Goal: Information Seeking & Learning: Learn about a topic

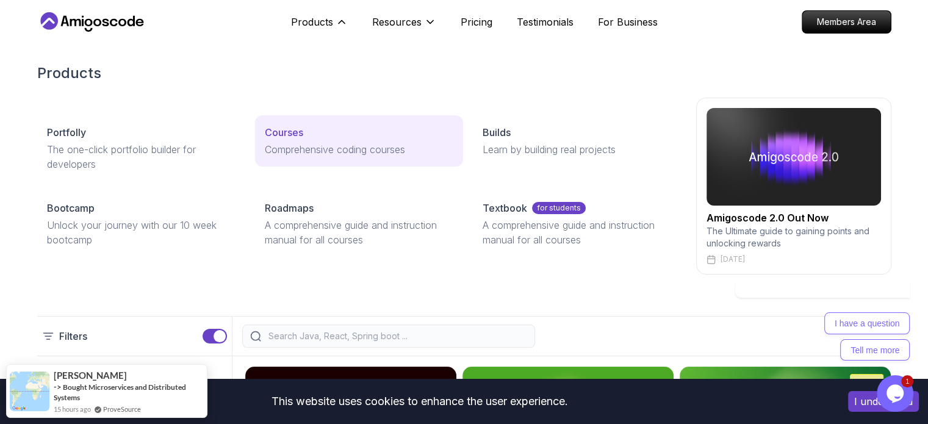
click at [290, 129] on p "Courses" at bounding box center [284, 132] width 38 height 15
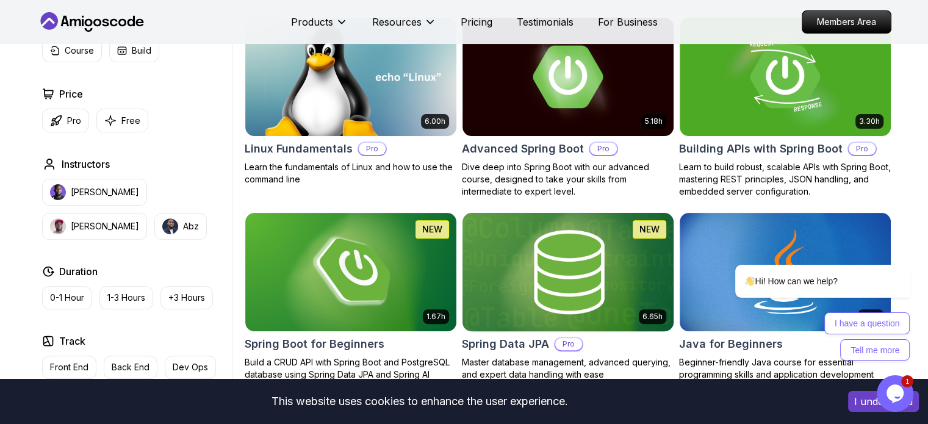
scroll to position [549, 0]
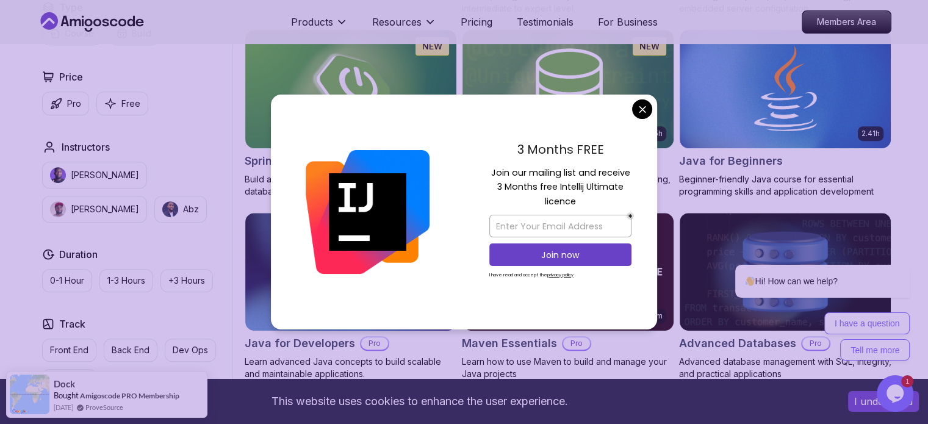
click at [651, 104] on div "3 Months FREE Join our mailing list and receive 3 Months free Intellij Ultimate…" at bounding box center [559, 212] width 193 height 235
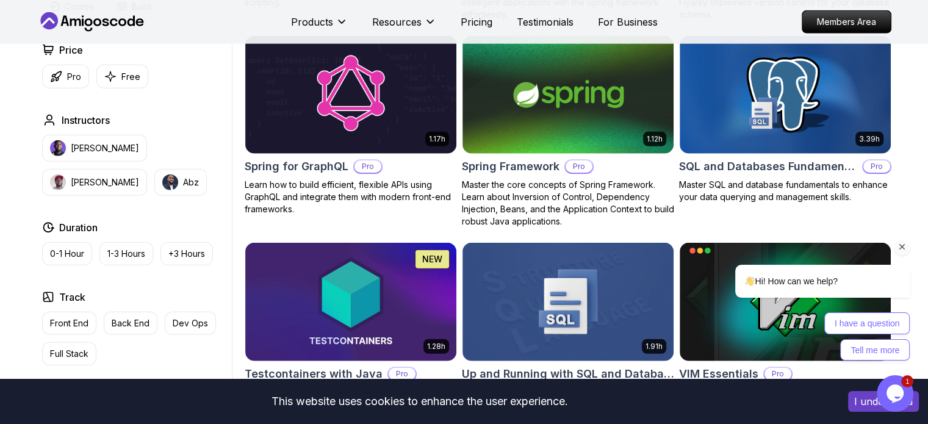
scroll to position [3293, 0]
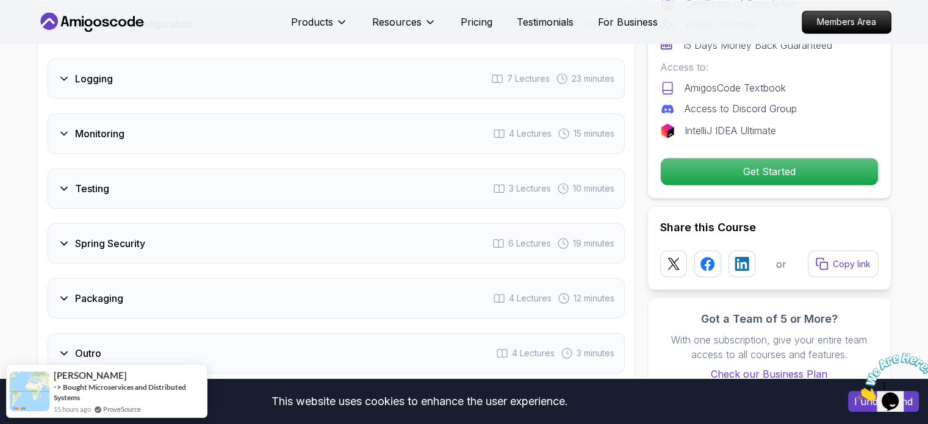
click at [476, 168] on div "Testing 3 Lectures 10 minutes" at bounding box center [336, 188] width 577 height 40
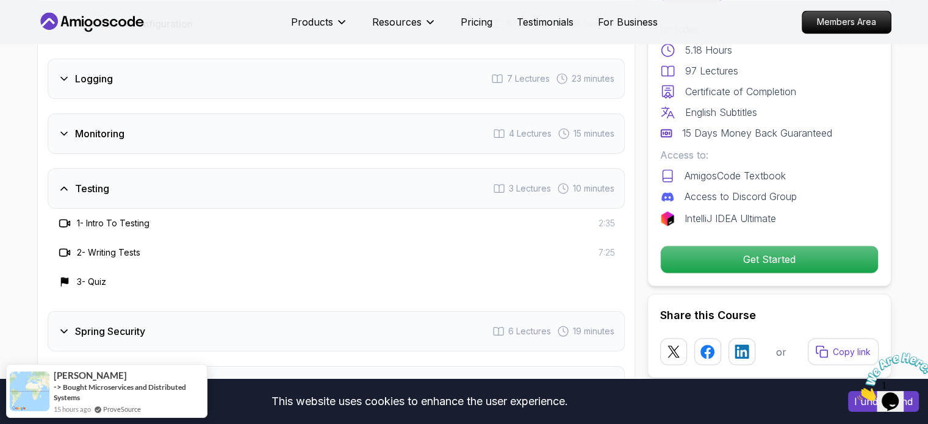
click at [446, 168] on div "Testing 3 Lectures 10 minutes" at bounding box center [336, 188] width 577 height 40
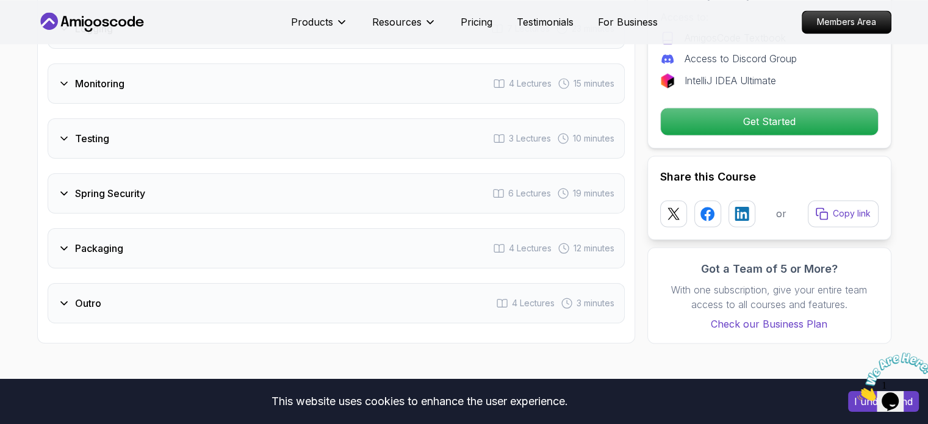
scroll to position [2169, 0]
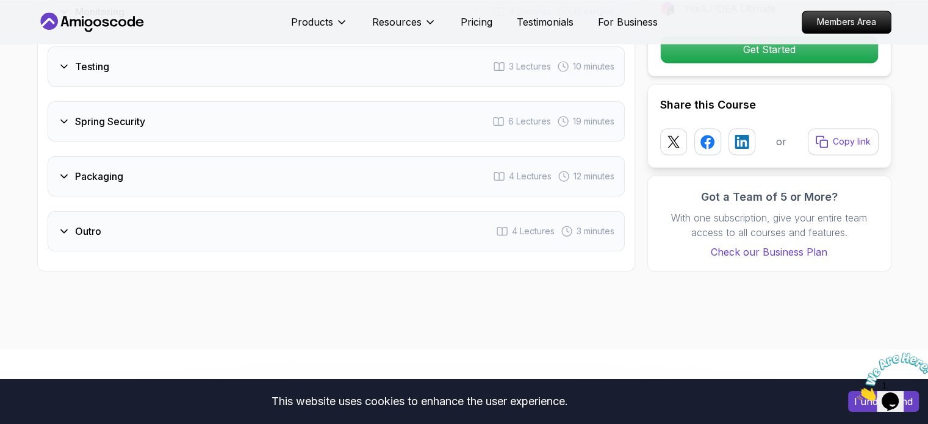
click at [454, 156] on div "Packaging 4 Lectures 12 minutes" at bounding box center [336, 176] width 577 height 40
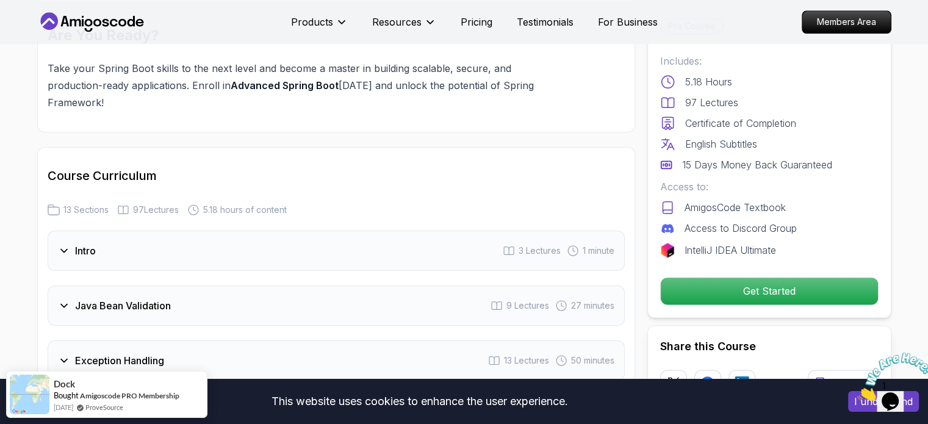
scroll to position [1668, 0]
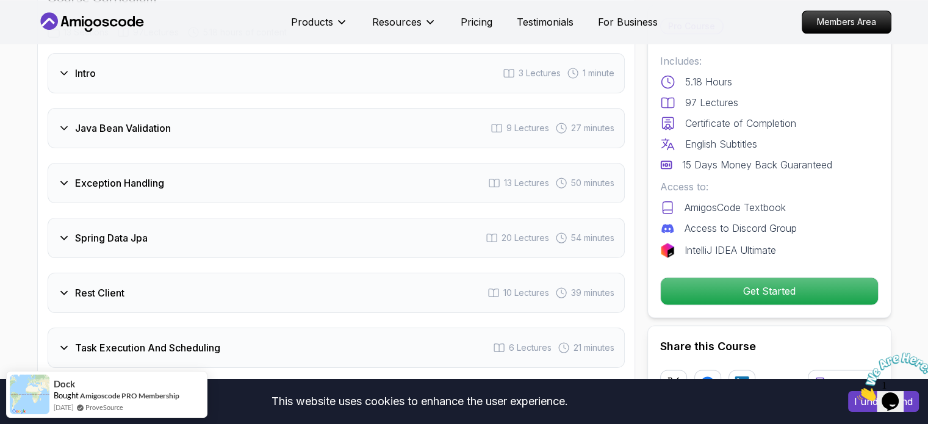
click at [295, 218] on div "Spring Data Jpa 20 Lectures 54 minutes" at bounding box center [336, 238] width 577 height 40
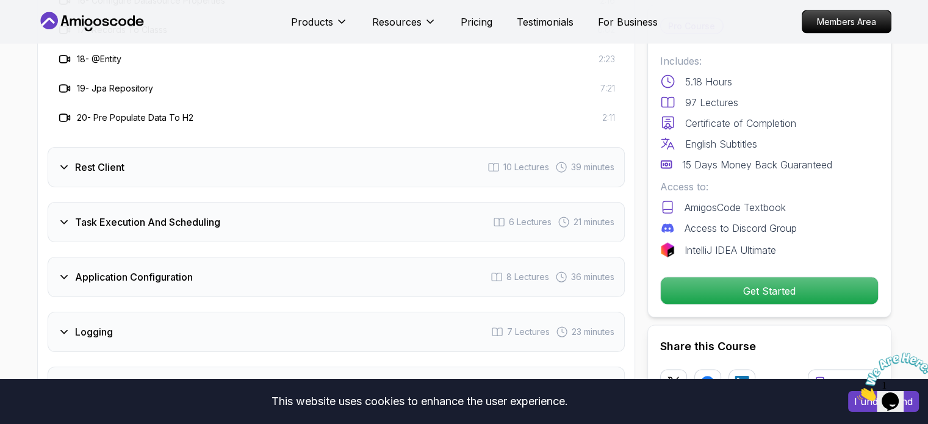
scroll to position [2400, 0]
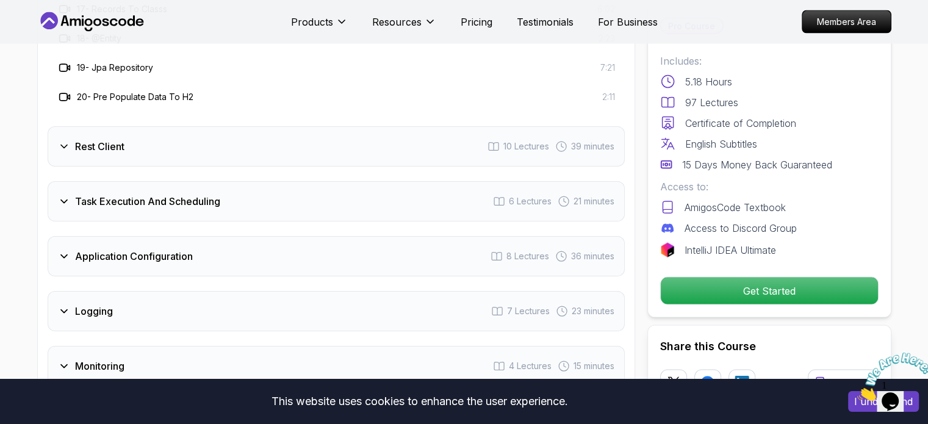
click at [295, 126] on div "Rest Client 10 Lectures 39 minutes" at bounding box center [336, 146] width 577 height 40
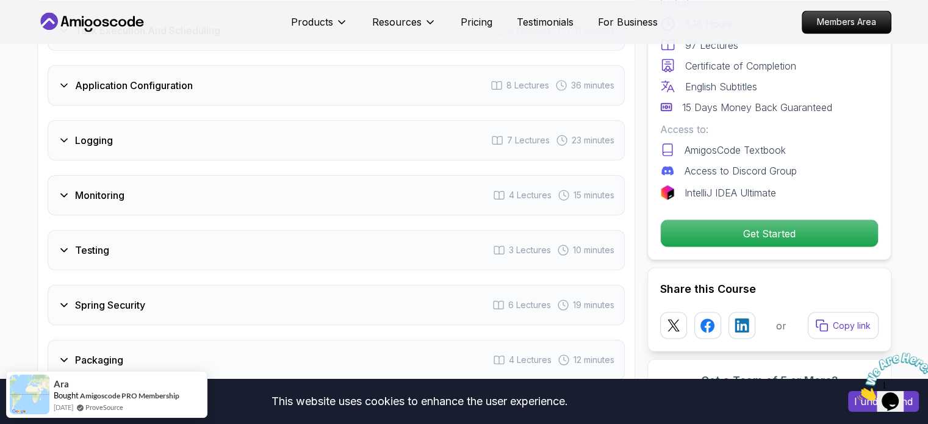
click at [260, 120] on div "Logging 7 Lectures 23 minutes" at bounding box center [336, 140] width 577 height 40
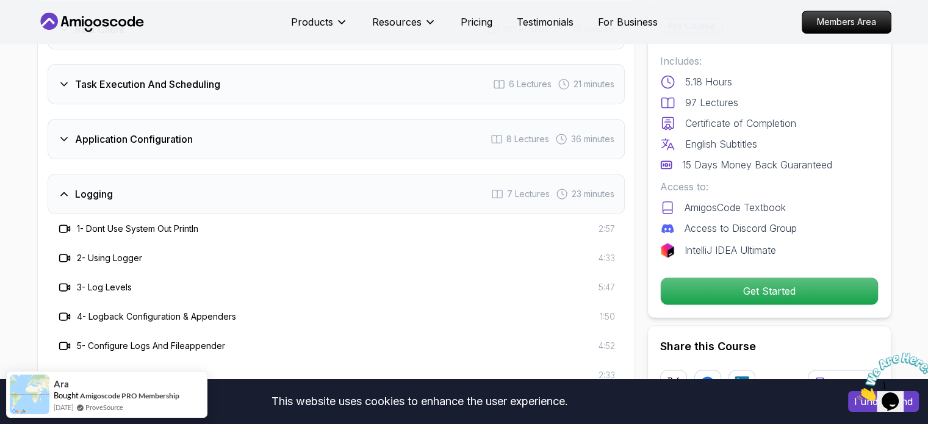
scroll to position [2107, 0]
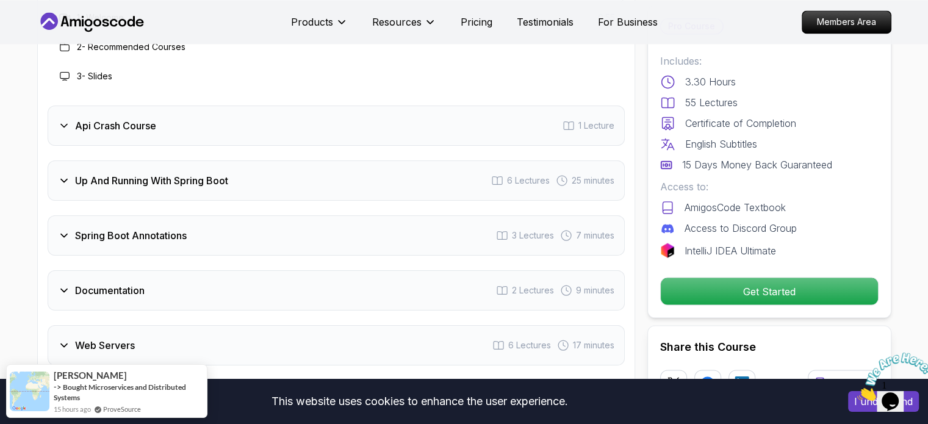
scroll to position [2074, 0]
click at [342, 121] on div "Api Crash Course 1 Lecture" at bounding box center [336, 125] width 577 height 40
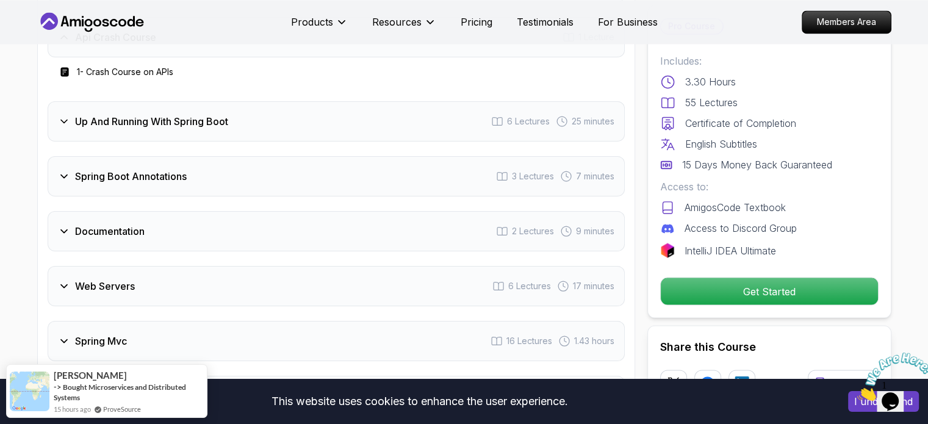
click at [329, 156] on div "Spring Boot Annotations 3 Lectures 7 minutes" at bounding box center [336, 176] width 577 height 40
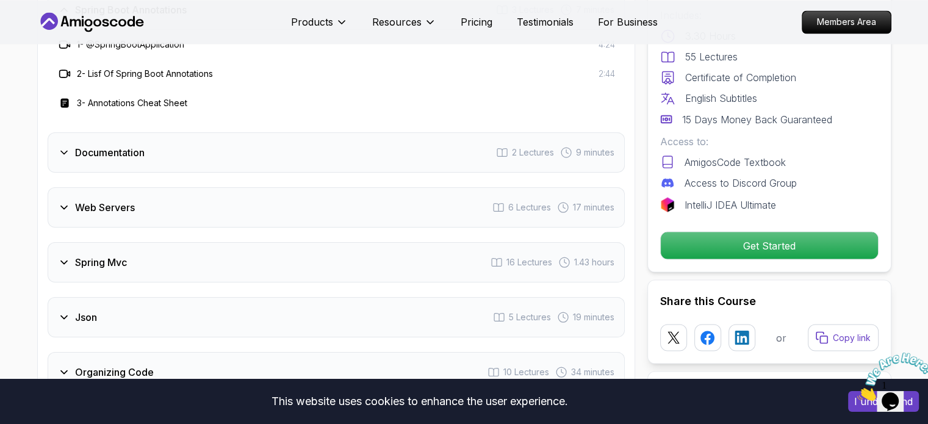
scroll to position [2378, 0]
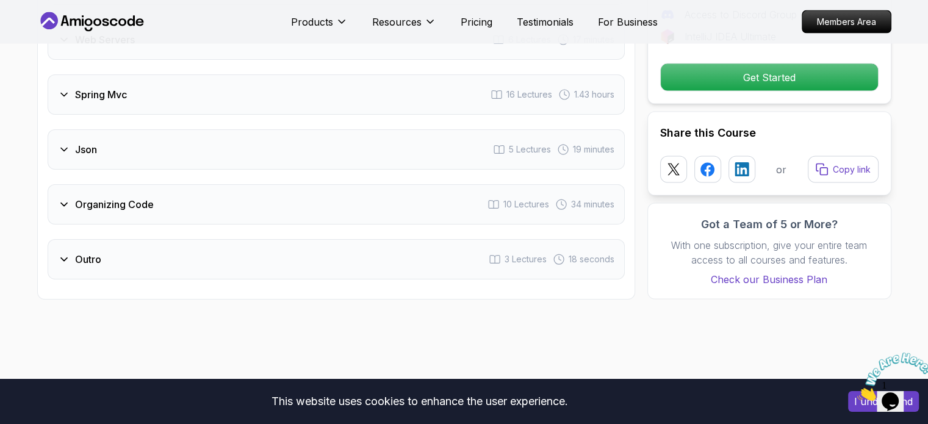
click at [334, 184] on div "Organizing Code 10 Lectures 34 minutes" at bounding box center [336, 204] width 577 height 40
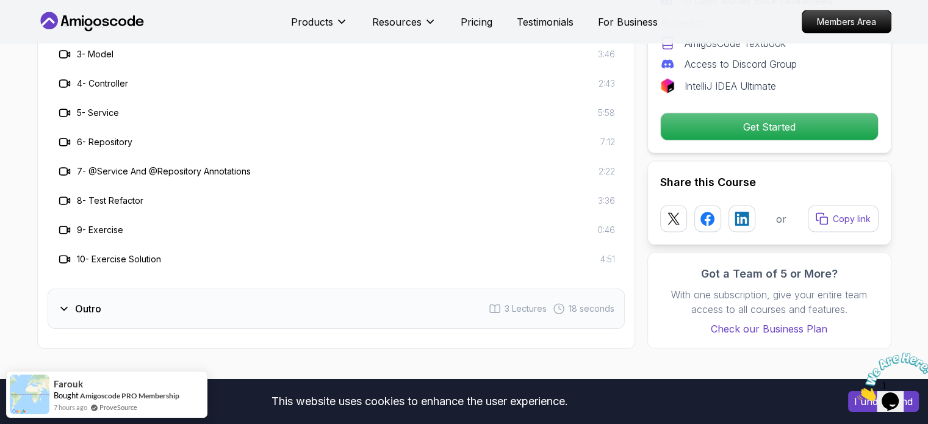
scroll to position [2535, 0]
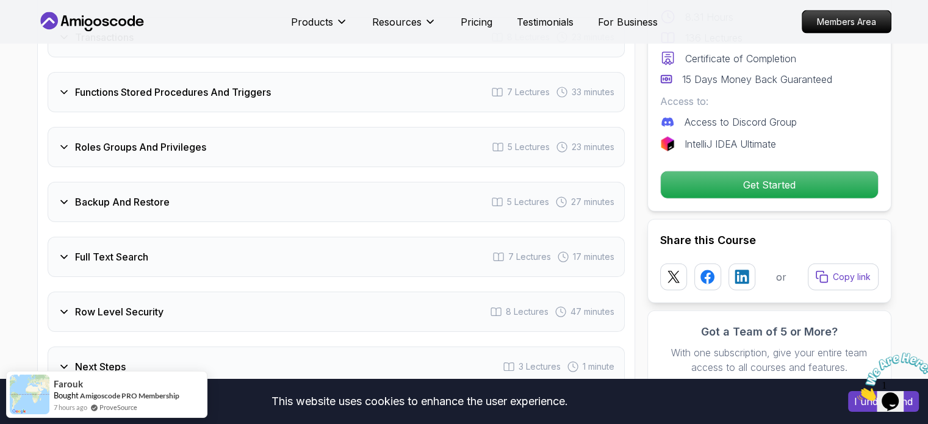
scroll to position [2805, 0]
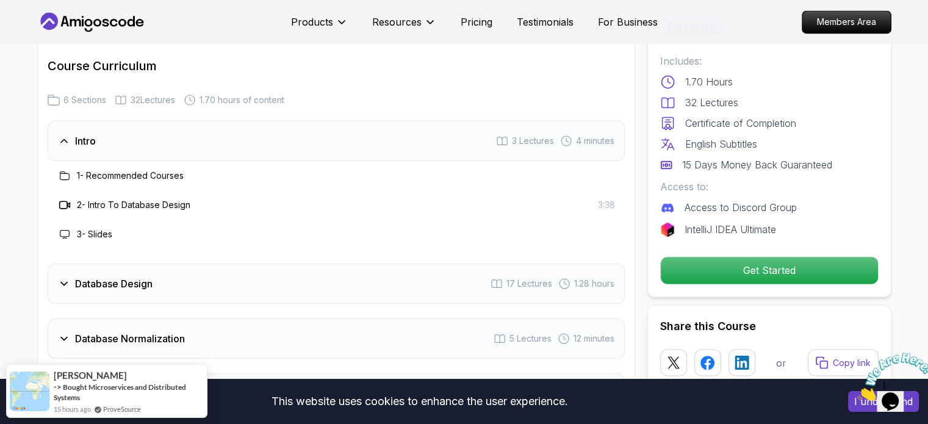
scroll to position [2256, 0]
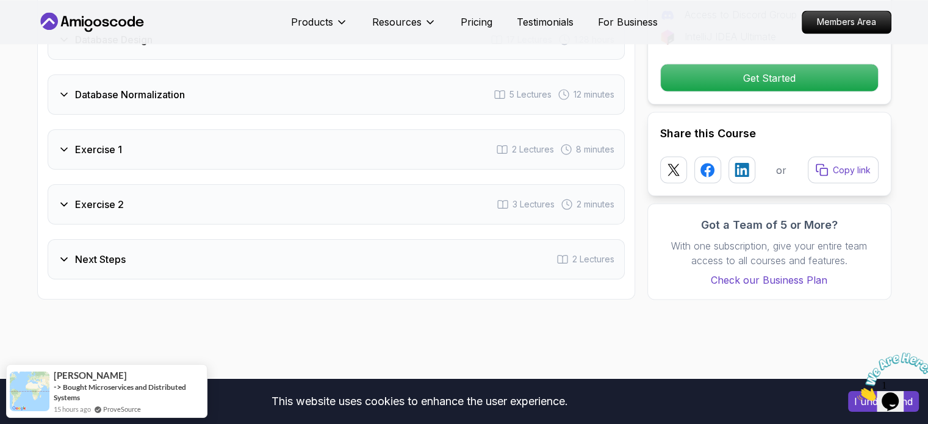
click at [390, 98] on div "Database Normalization 5 Lectures 12 minutes" at bounding box center [336, 94] width 577 height 40
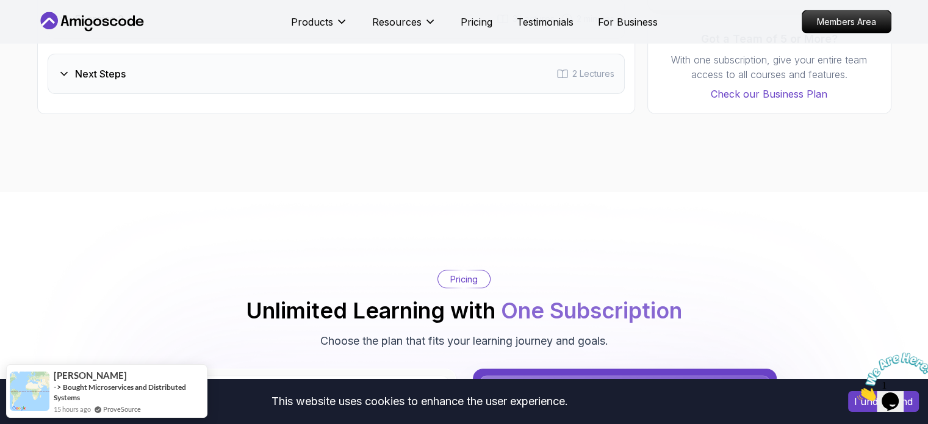
scroll to position [2378, 0]
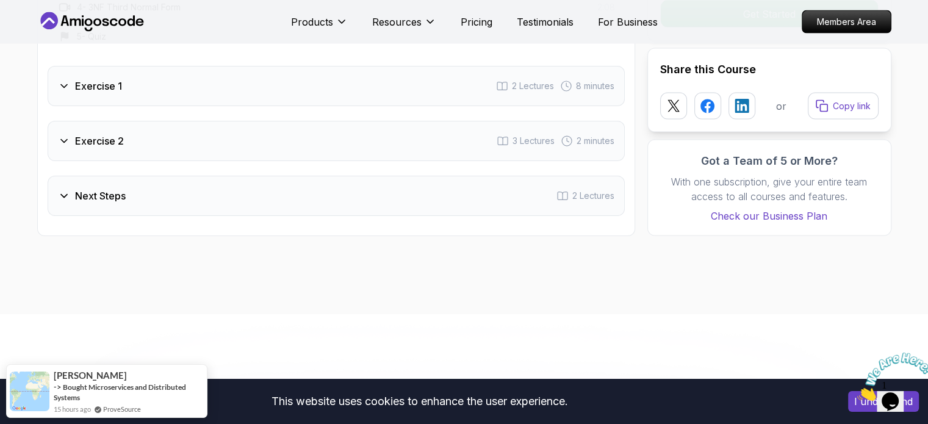
click at [335, 87] on div "Exercise 1 2 Lectures 8 minutes" at bounding box center [336, 86] width 577 height 40
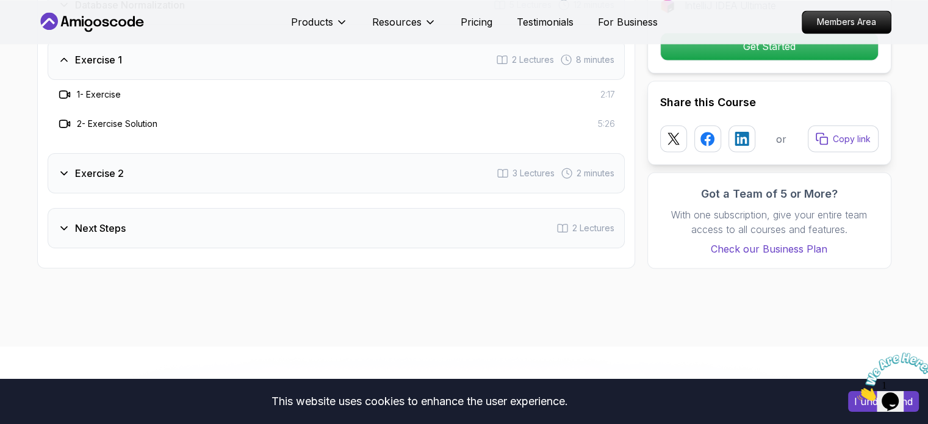
scroll to position [2256, 0]
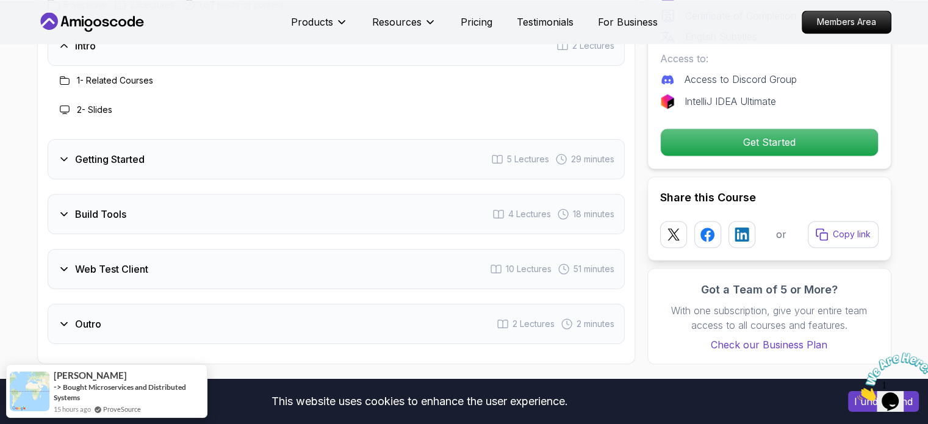
scroll to position [2195, 0]
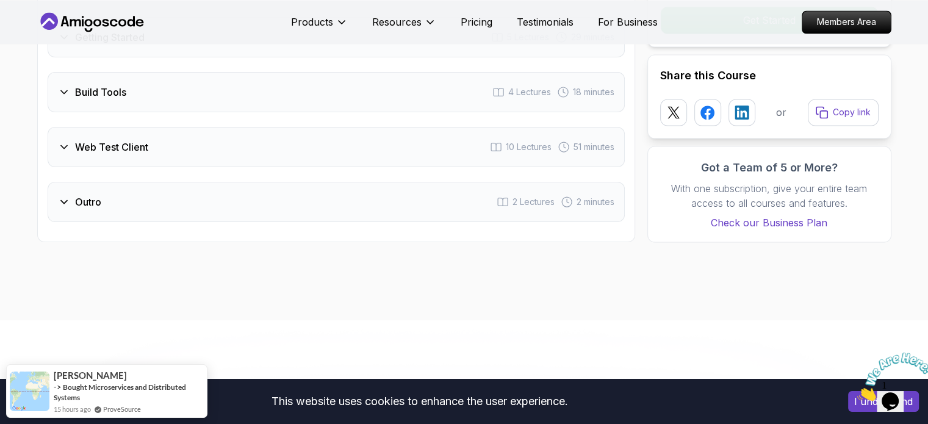
click at [498, 105] on div "Build Tools 4 Lectures 18 minutes" at bounding box center [336, 92] width 577 height 40
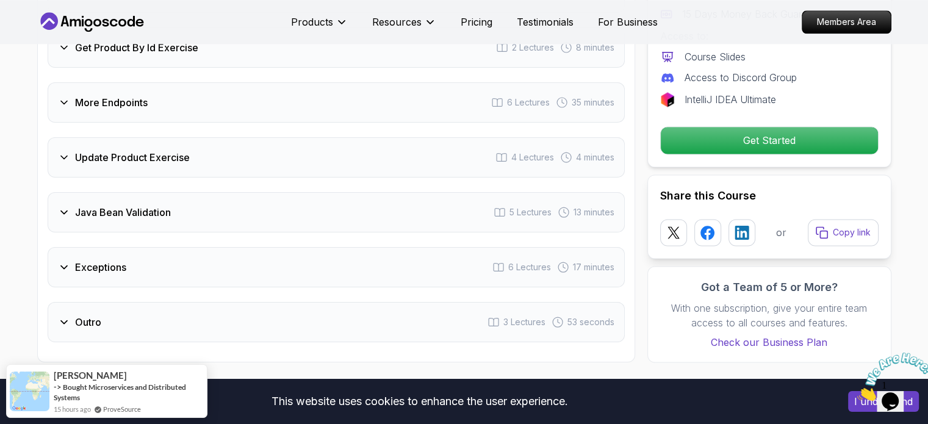
scroll to position [1708, 0]
